Goal: Book appointment/travel/reservation

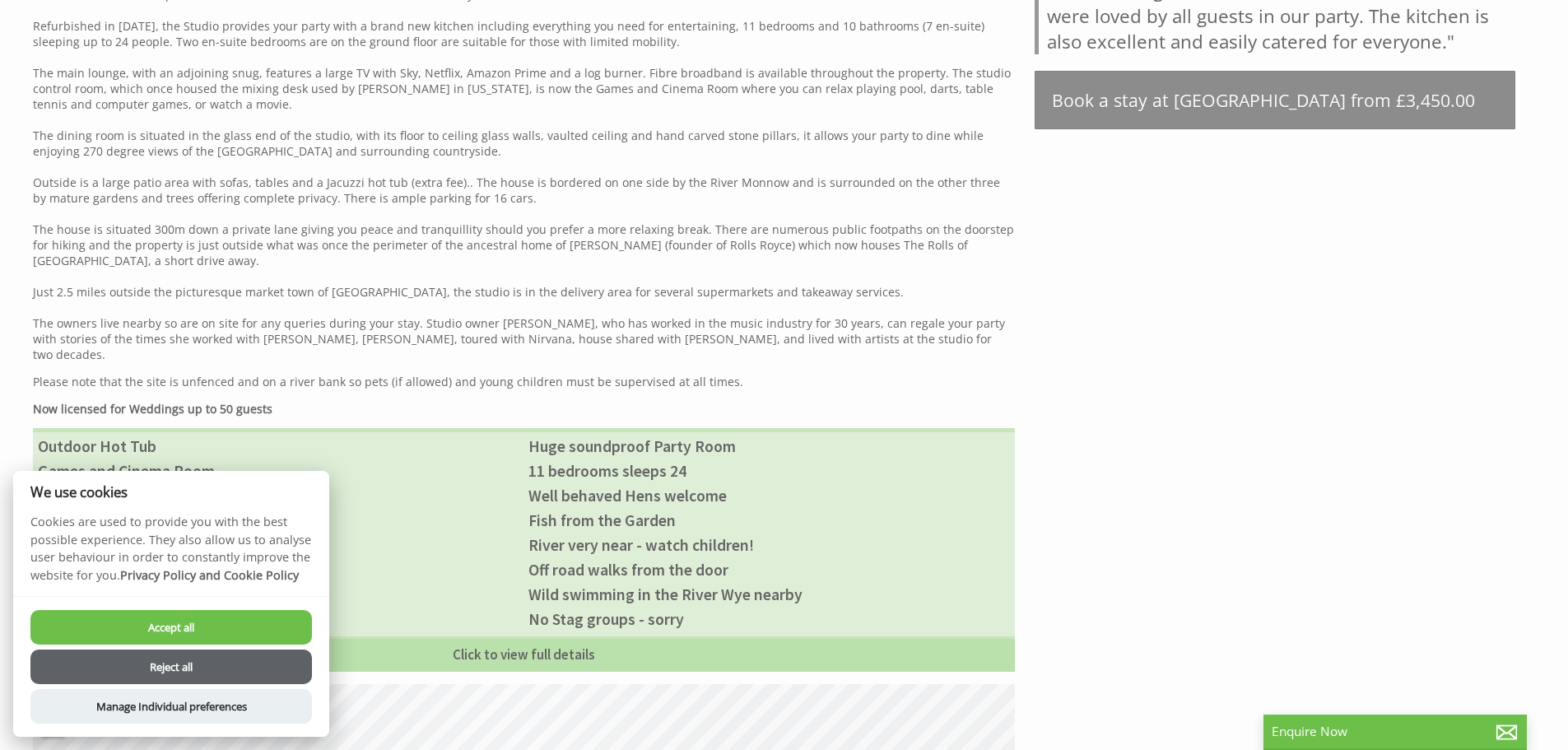
scroll to position [1157, 0]
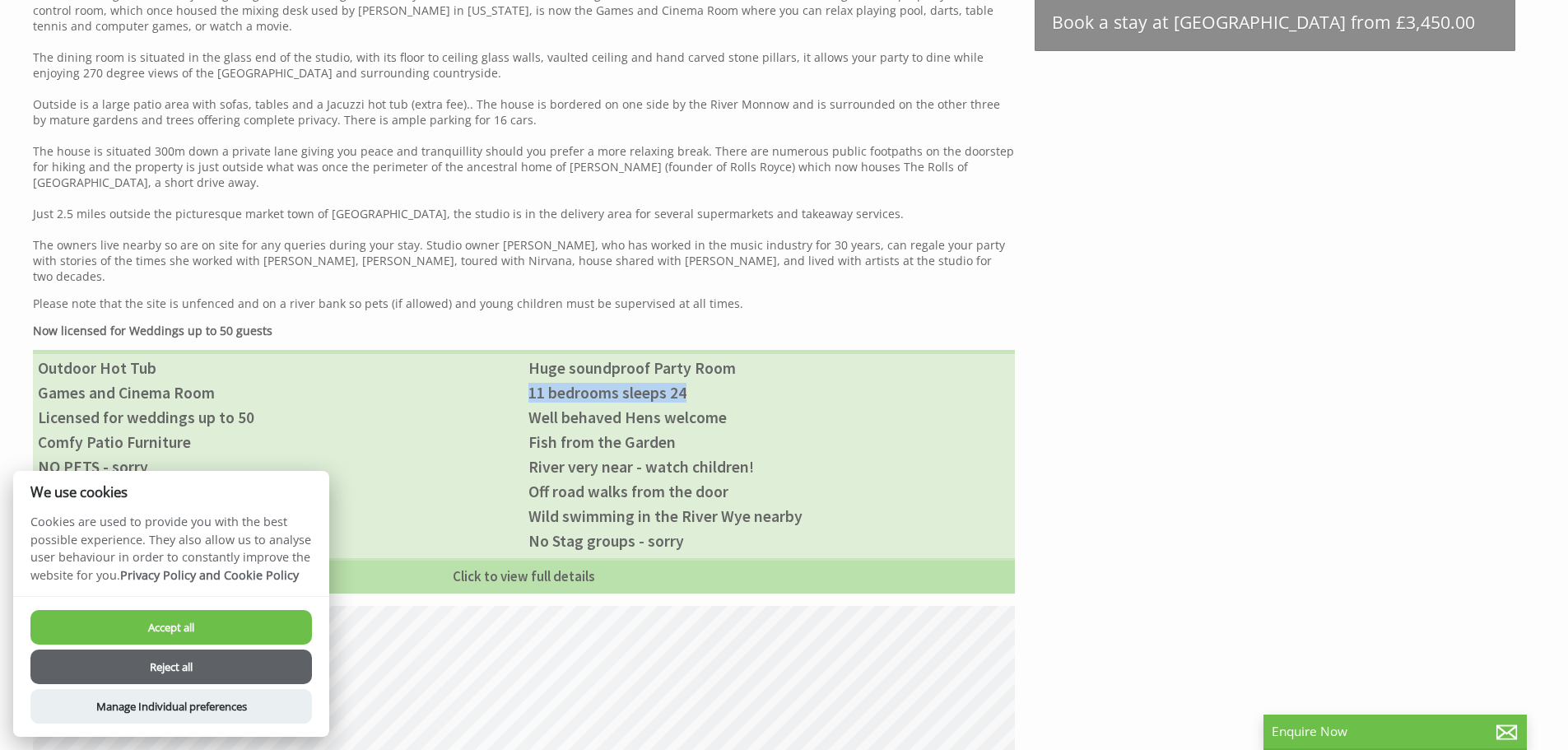
drag, startPoint x: 688, startPoint y: 376, endPoint x: 506, endPoint y: 369, distance: 182.1
click at [506, 369] on ul "Outdoor Hot Tub Huge soundproof Party Room Games and Cinema Room 11 bedrooms sl…" at bounding box center [524, 471] width 982 height 244
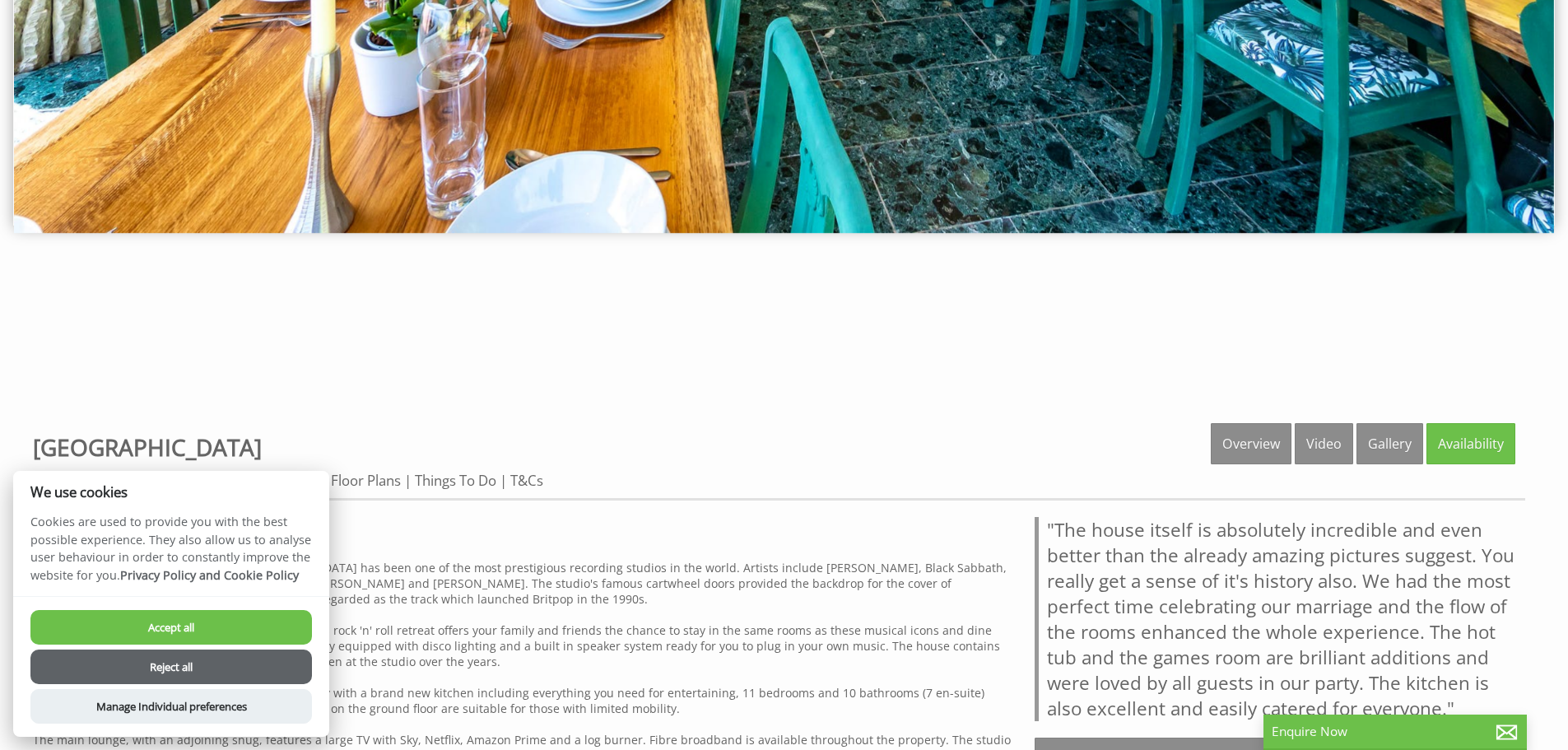
scroll to position [494, 0]
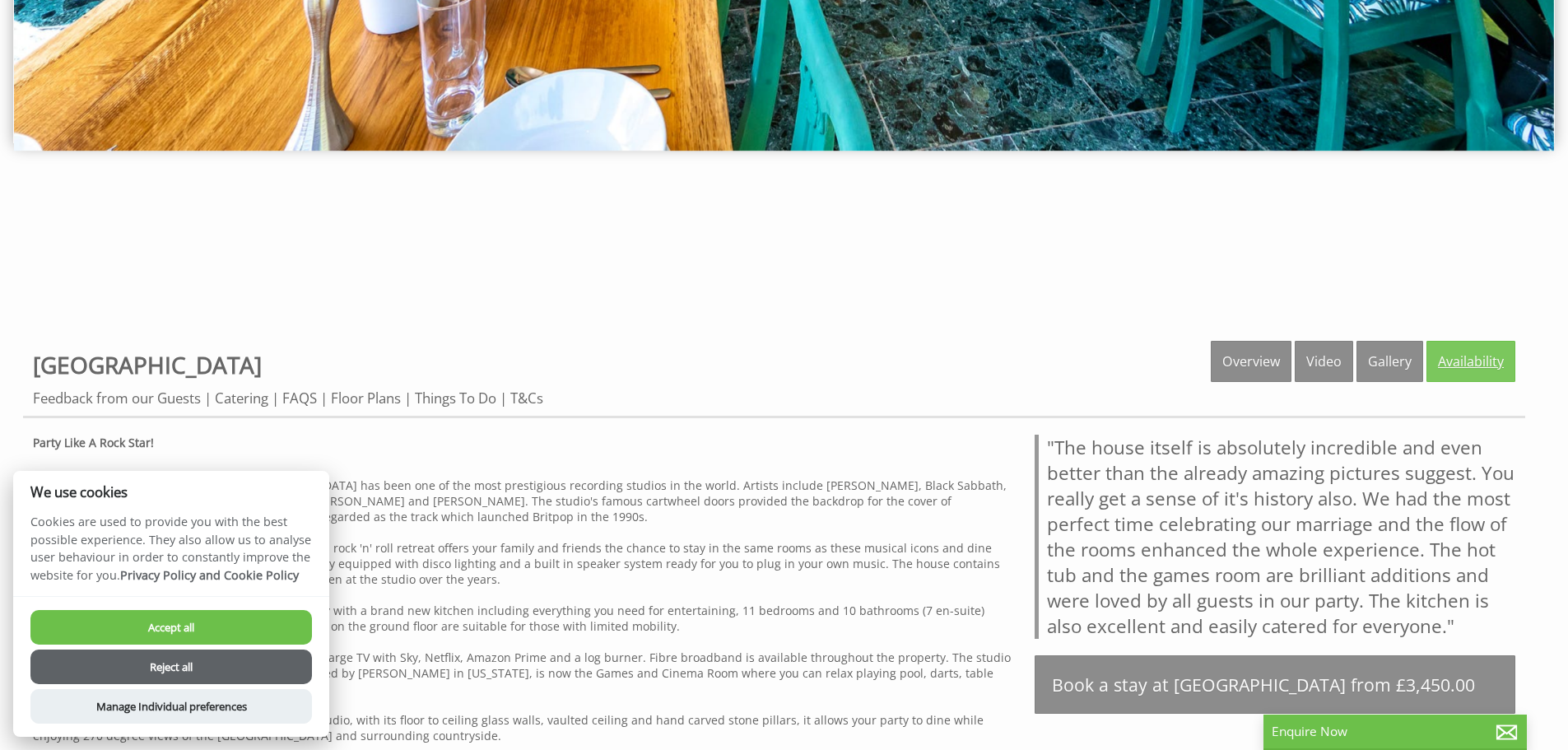
click at [1446, 354] on link "Availability" at bounding box center [1470, 361] width 89 height 41
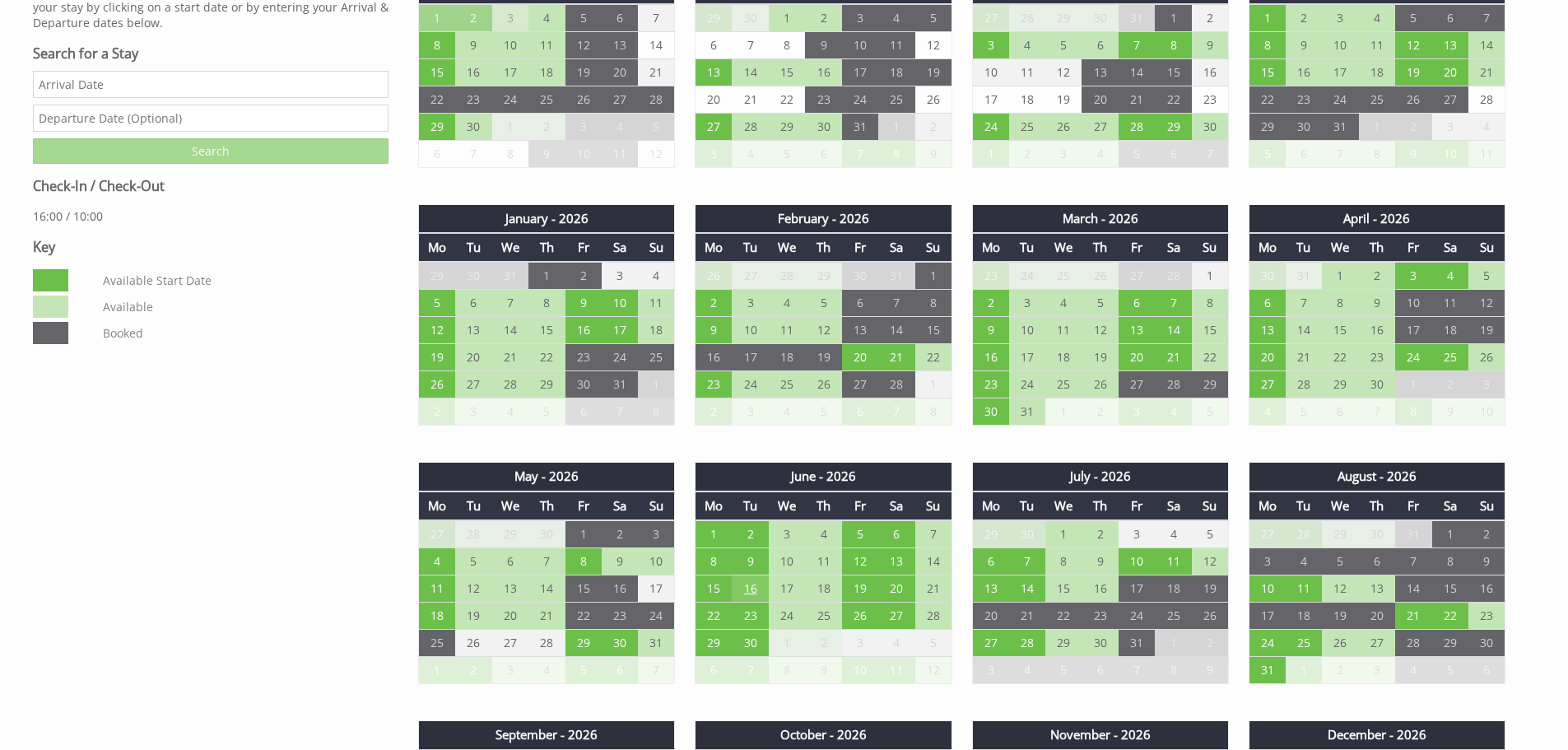
scroll to position [988, 0]
